Goal: Task Accomplishment & Management: Manage account settings

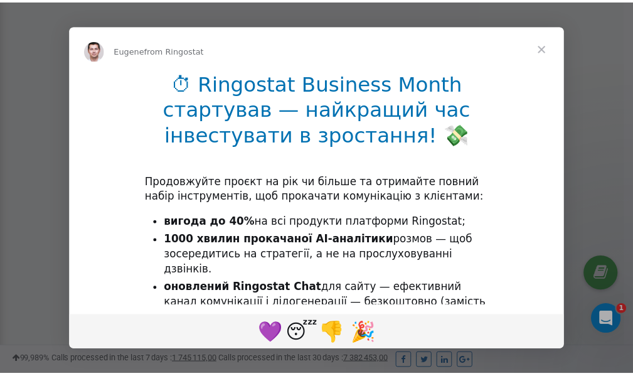
scroll to position [377, 0]
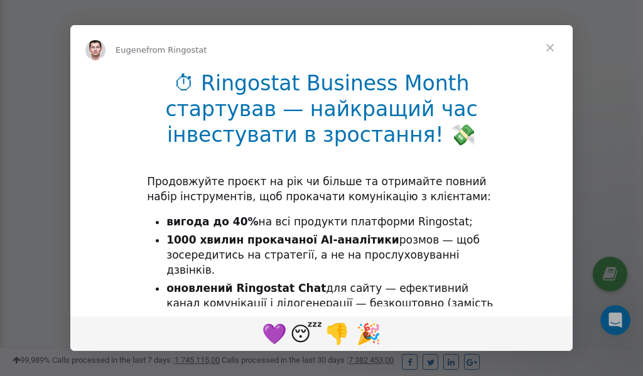
click at [554, 51] on span "Close" at bounding box center [549, 47] width 45 height 45
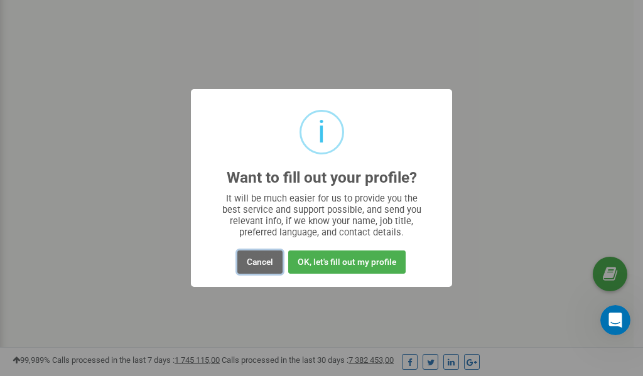
click at [255, 262] on button "Cancel" at bounding box center [259, 262] width 45 height 23
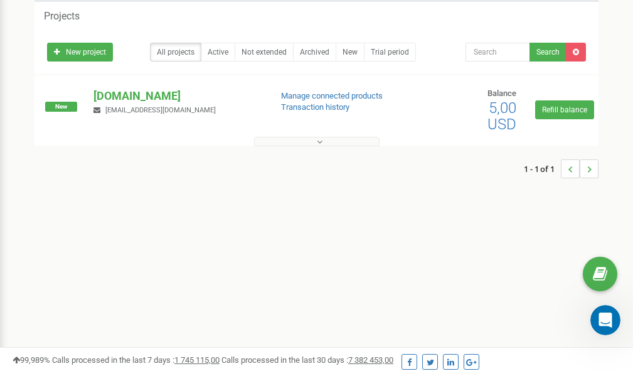
scroll to position [0, 0]
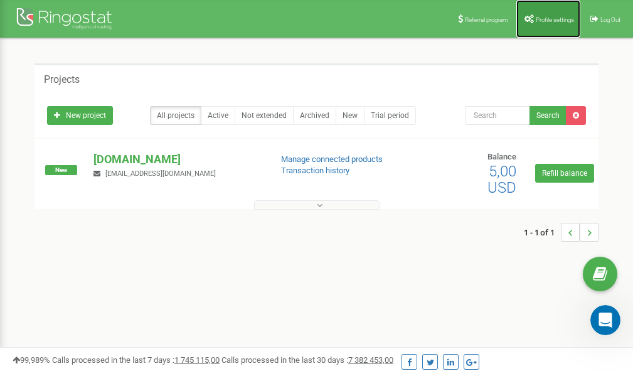
click at [547, 22] on span "Profile settings" at bounding box center [555, 19] width 38 height 7
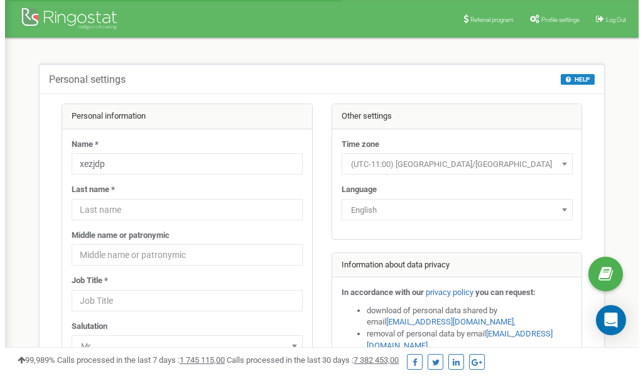
scroll to position [63, 0]
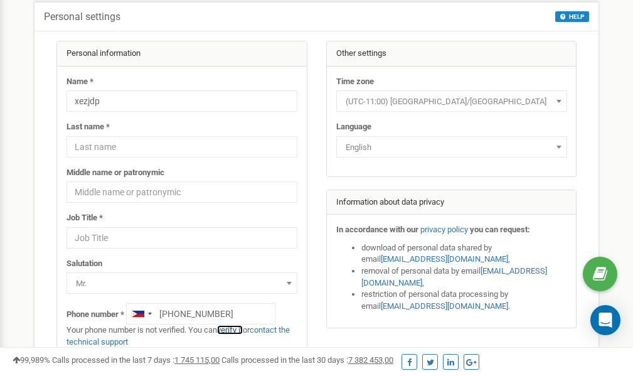
click at [235, 330] on link "verify it" at bounding box center [230, 329] width 26 height 9
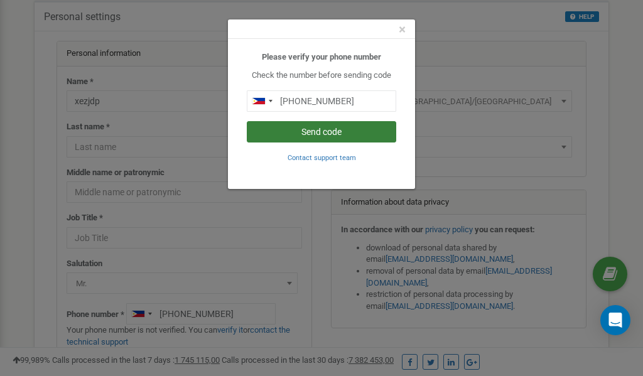
click at [335, 132] on button "Send code" at bounding box center [321, 131] width 149 height 21
